Goal: Task Accomplishment & Management: Use online tool/utility

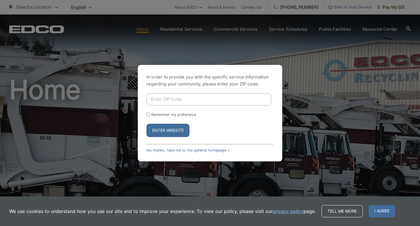
click at [192, 103] on input "Enter ZIP Code" at bounding box center [209, 99] width 125 height 12
type input "92078"
click at [168, 130] on button "Enter Website" at bounding box center [168, 129] width 43 height 13
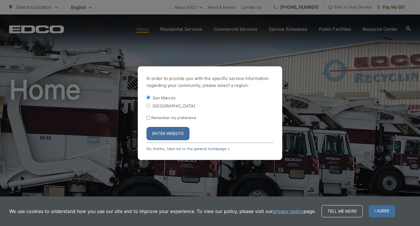
click at [150, 135] on button "Enter Website" at bounding box center [168, 133] width 43 height 13
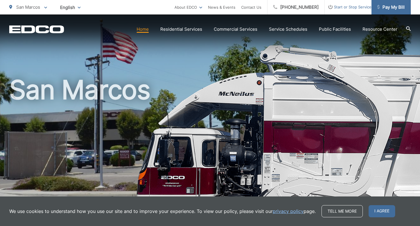
click at [388, 6] on span "Pay My Bill" at bounding box center [391, 7] width 27 height 7
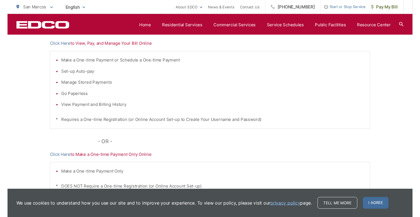
scroll to position [131, 0]
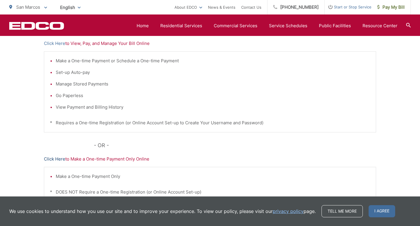
click at [55, 160] on link "Click Here" at bounding box center [54, 158] width 21 height 7
